Goal: Find specific page/section: Locate a particular part of the current website

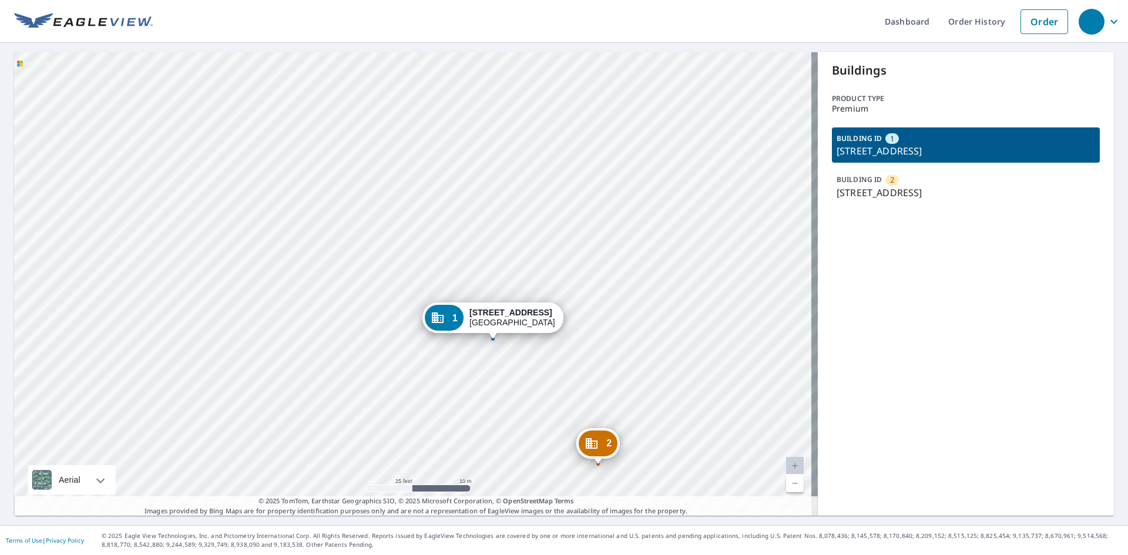
drag, startPoint x: 522, startPoint y: 397, endPoint x: 421, endPoint y: 318, distance: 128.4
click at [492, 318] on div "2 [STREET_ADDRESS] 1 [STREET_ADDRESS]" at bounding box center [416, 283] width 804 height 463
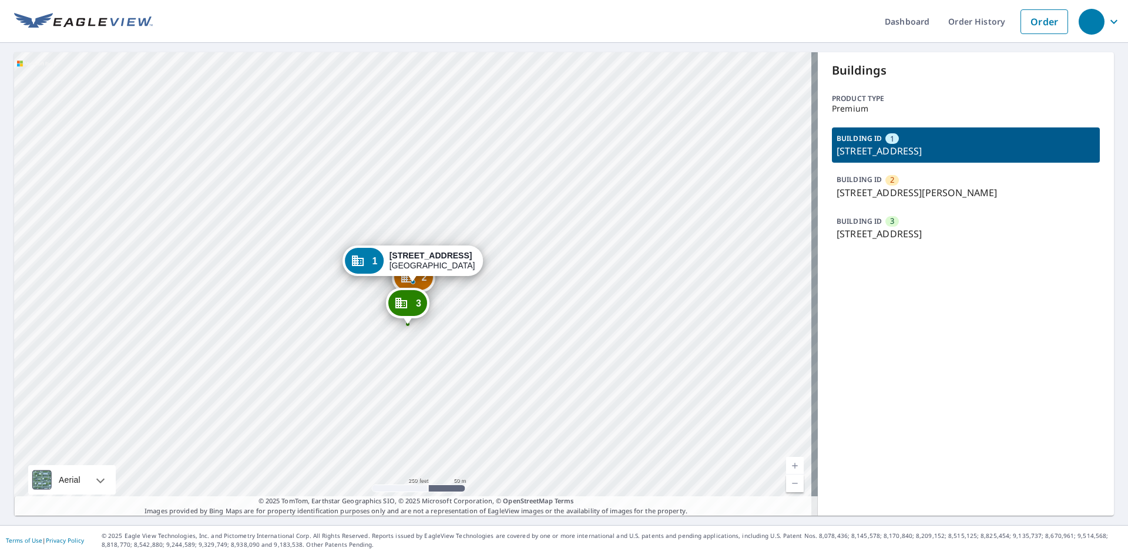
drag, startPoint x: 416, startPoint y: 345, endPoint x: 418, endPoint y: 372, distance: 27.6
click at [418, 374] on div "2 4011 Martin Luther King Jr Way S Seattle, WA 98108 3 2802 S Lilac St Seattle,…" at bounding box center [416, 283] width 804 height 463
drag, startPoint x: 412, startPoint y: 324, endPoint x: 439, endPoint y: 389, distance: 70.6
click at [437, 389] on div "2 4011 Martin Luther King Jr Way S Seattle, WA 98108 3 2802 S Lilac St Seattle,…" at bounding box center [416, 283] width 804 height 463
click at [894, 227] on p "2802 S Lilac St, Seattle, WA, 98108" at bounding box center [965, 234] width 258 height 14
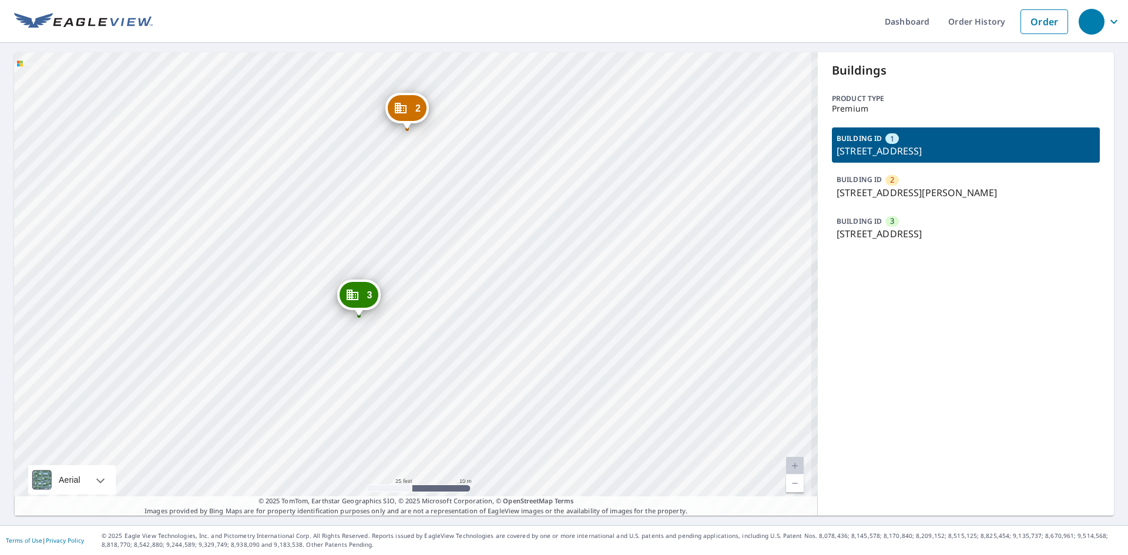
drag, startPoint x: 401, startPoint y: 304, endPoint x: 415, endPoint y: 297, distance: 15.5
click at [415, 297] on div "2 4011 Martin Luther King Jr Way S Seattle, WA 98108 3 2802 S Lilac St Seattle,…" at bounding box center [416, 283] width 804 height 463
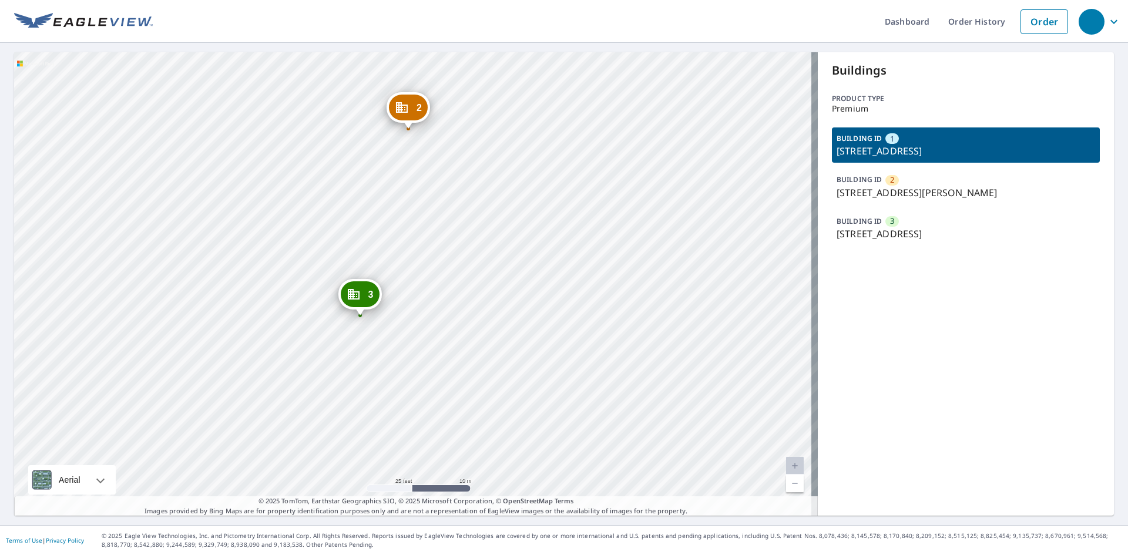
click at [857, 429] on div "Buildings Product type Premium BUILDING ID 1 2711 S Andover St, Seattle, WA, 98…" at bounding box center [966, 283] width 296 height 463
